Goal: Find specific page/section: Find specific page/section

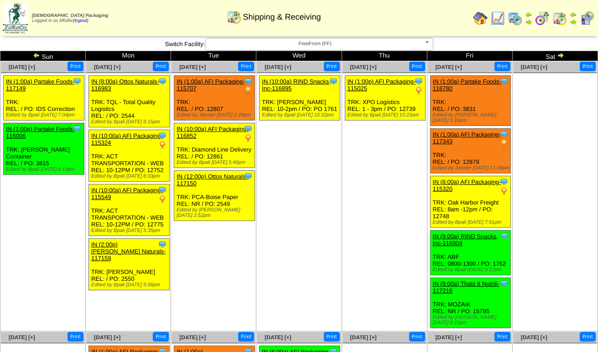
click at [564, 55] on img at bounding box center [560, 55] width 7 height 7
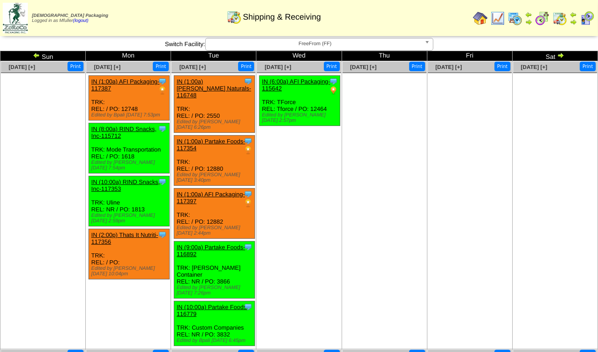
click at [280, 42] on span "FreeFrom (FF)" at bounding box center [315, 43] width 212 height 11
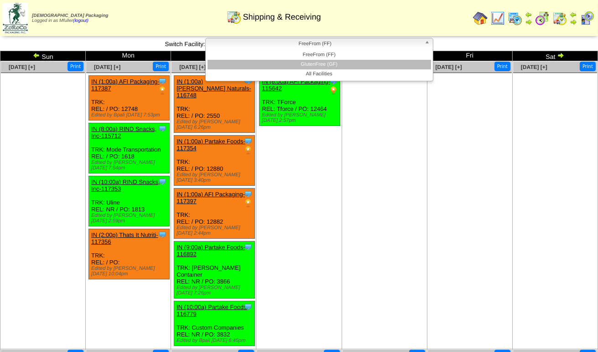
click at [293, 65] on li "GlutenFree (GF)" at bounding box center [318, 65] width 223 height 10
